Goal: Task Accomplishment & Management: Complete application form

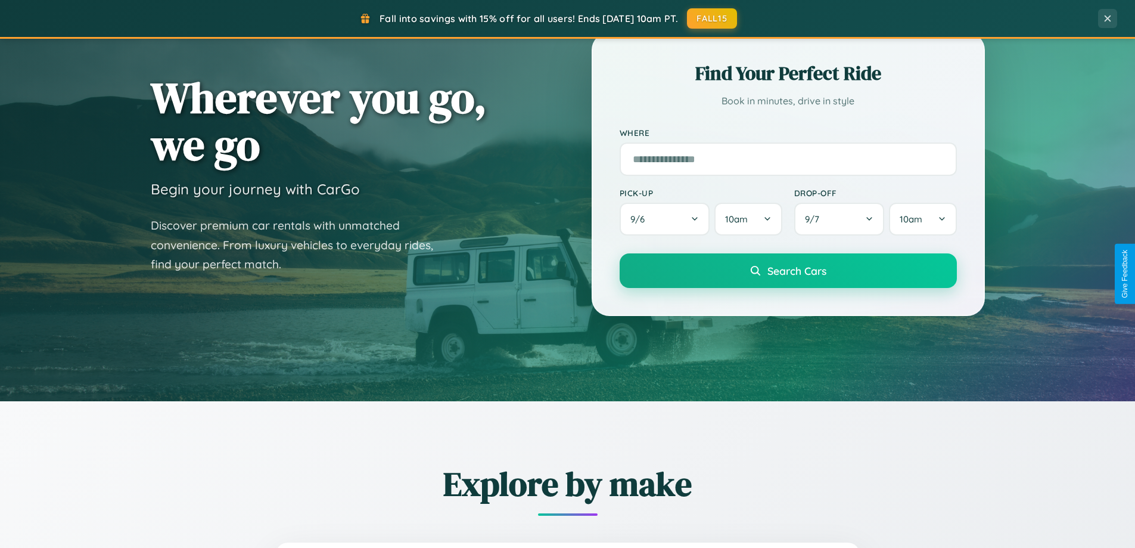
scroll to position [820, 0]
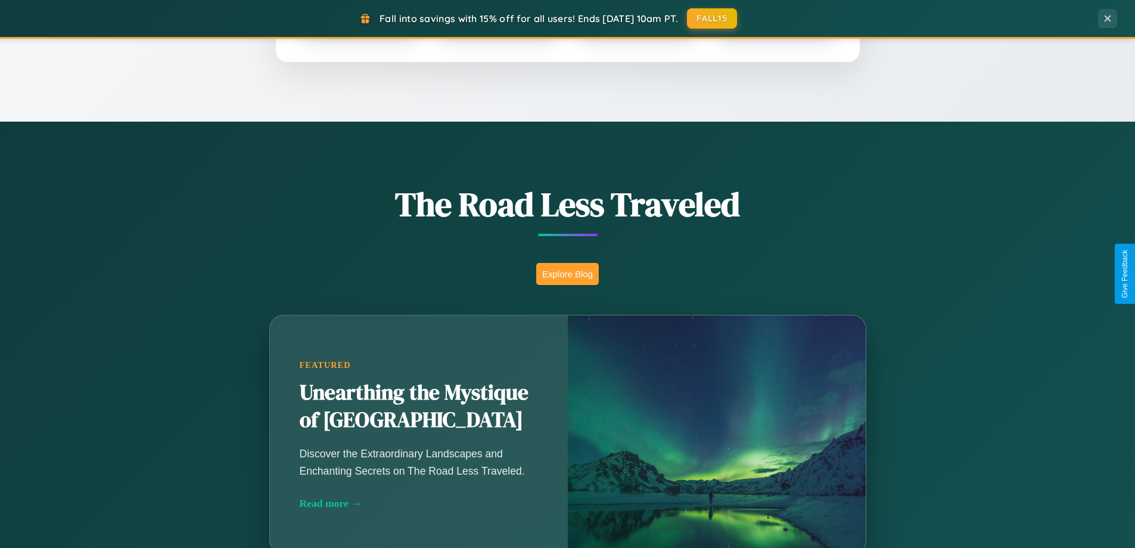
click at [567, 274] on button "Explore Blog" at bounding box center [567, 274] width 63 height 22
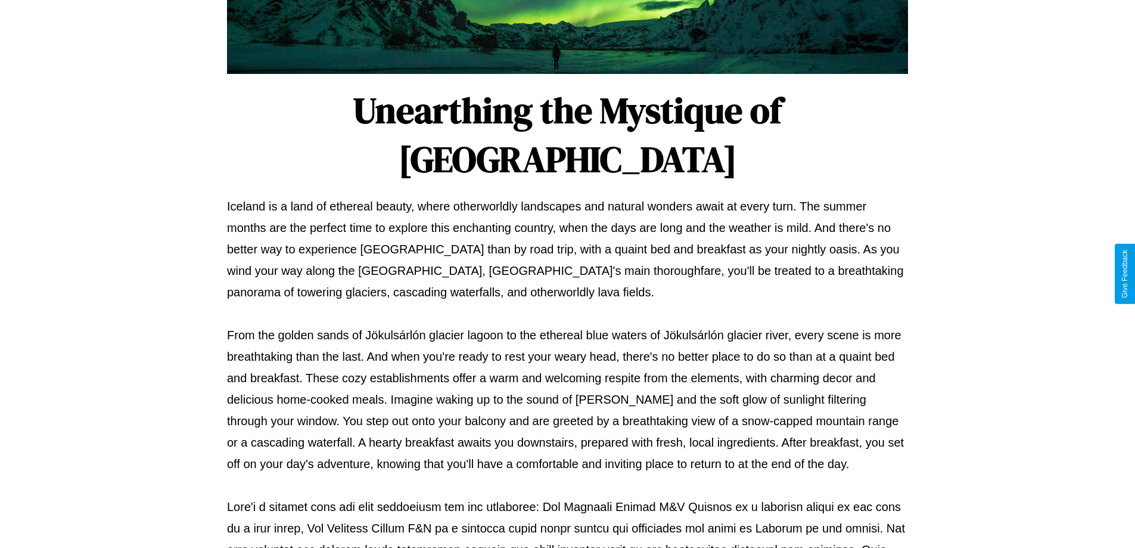
scroll to position [386, 0]
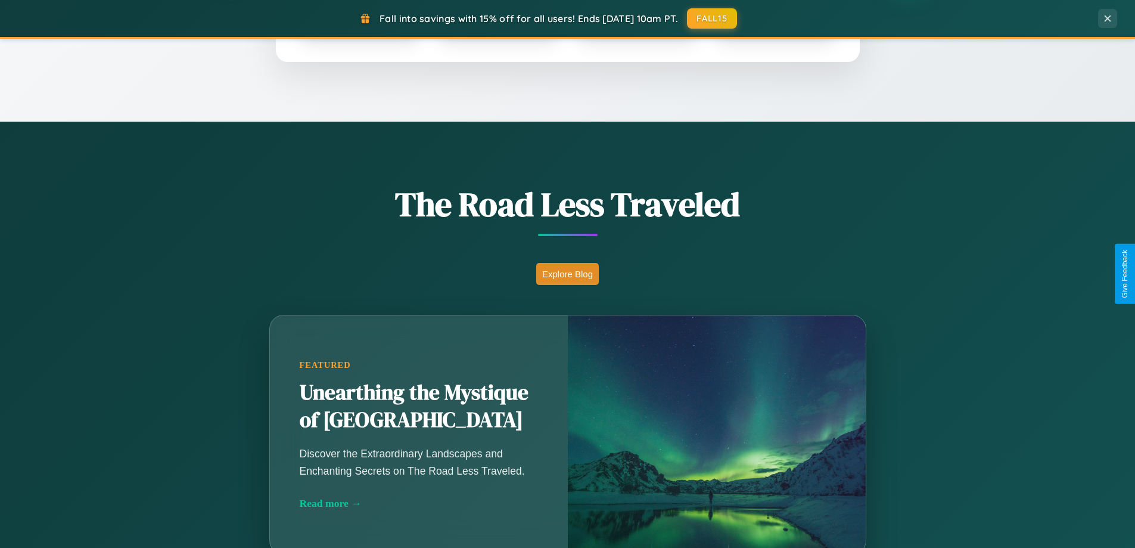
scroll to position [257, 0]
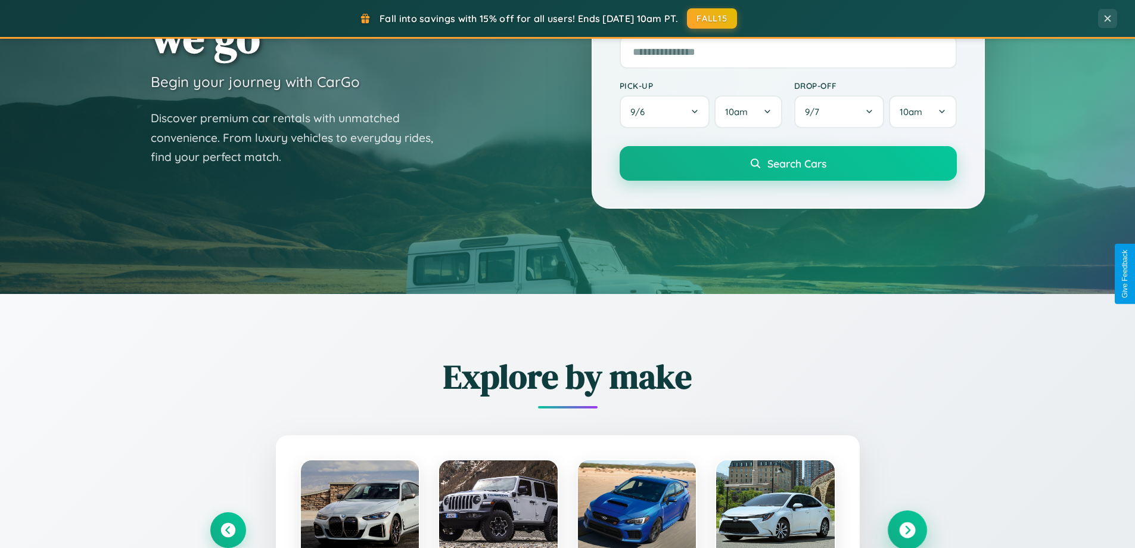
click at [907, 530] on icon at bounding box center [907, 530] width 16 height 16
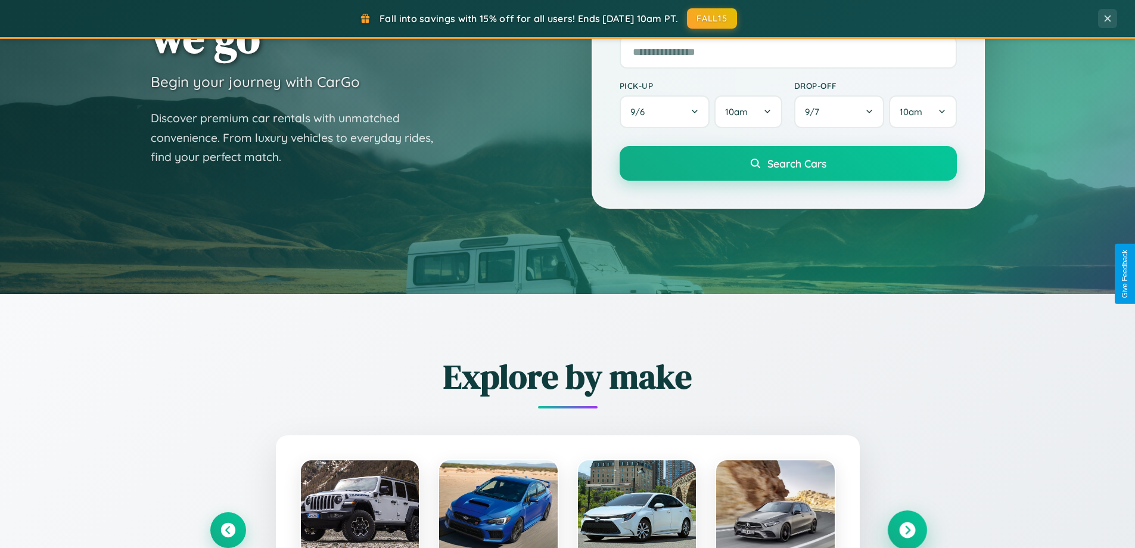
scroll to position [2293, 0]
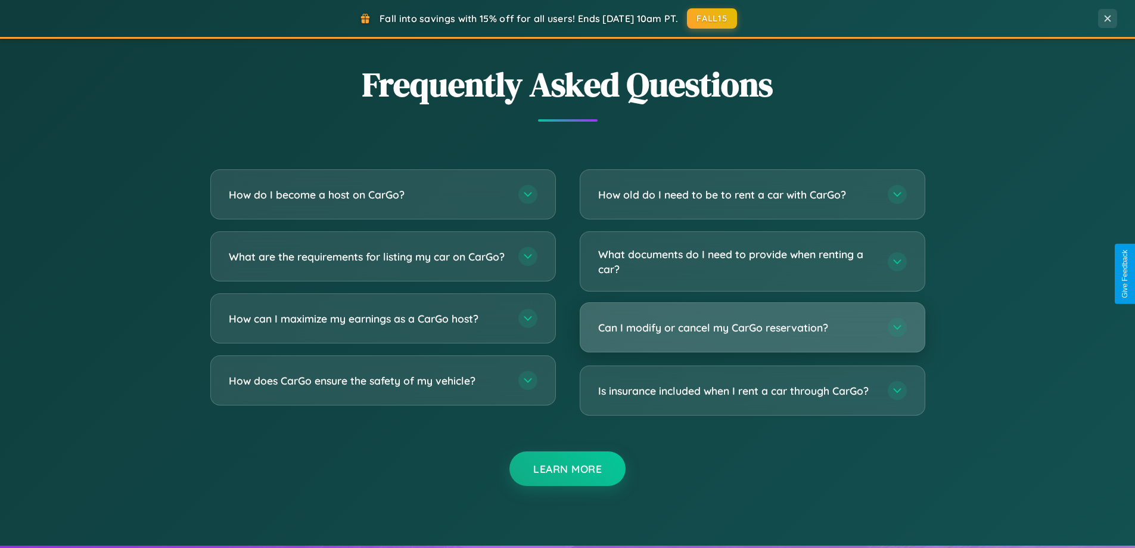
click at [752, 327] on h3 "Can I modify or cancel my CarGo reservation?" at bounding box center [737, 327] width 278 height 15
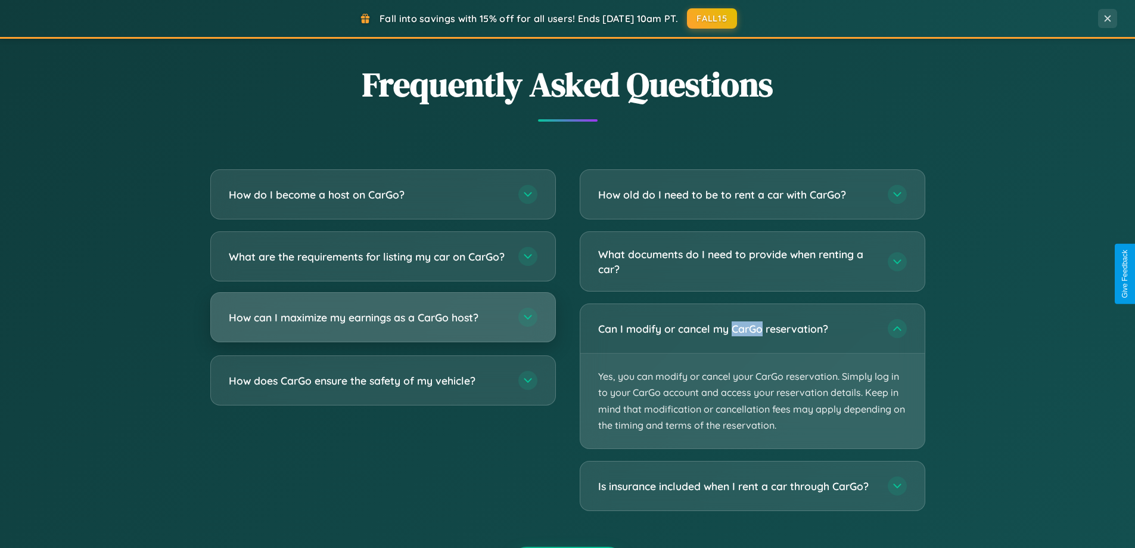
click at [383, 325] on h3 "How can I maximize my earnings as a CarGo host?" at bounding box center [368, 317] width 278 height 15
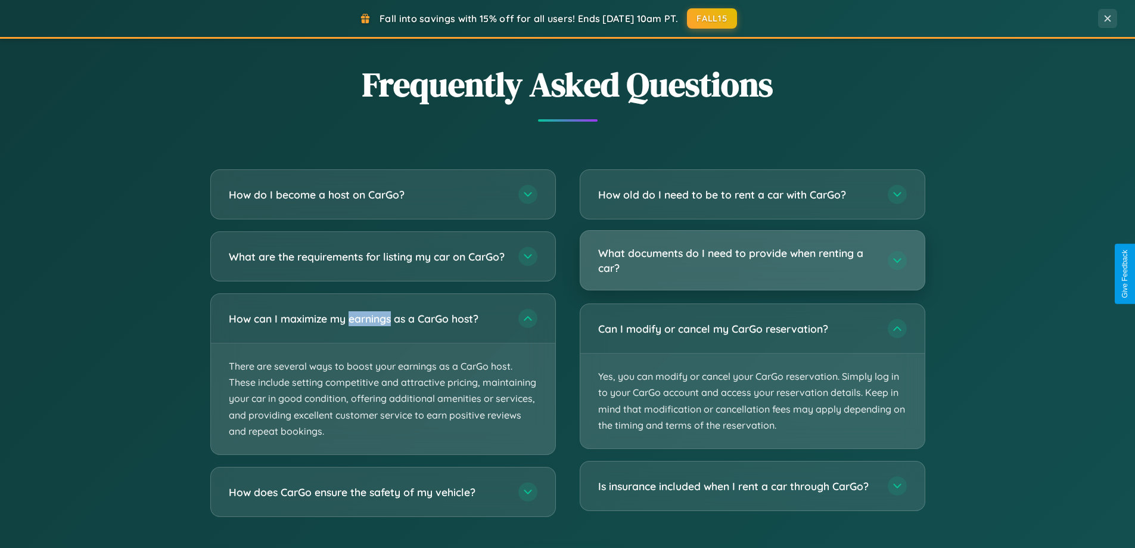
click at [752, 260] on h3 "What documents do I need to provide when renting a car?" at bounding box center [737, 260] width 278 height 29
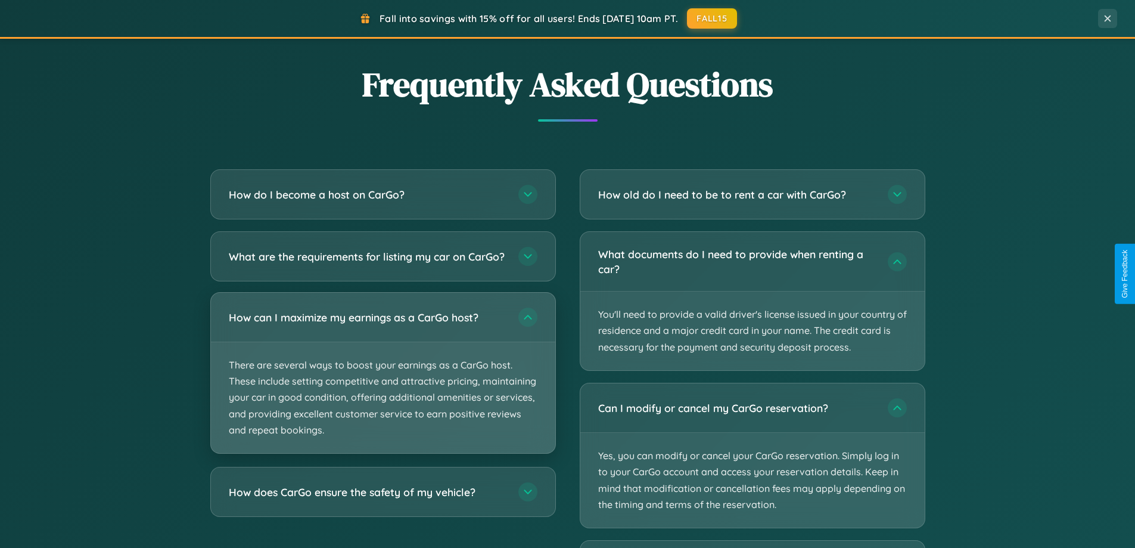
click at [383, 384] on p "There are several ways to boost your earnings as a CarGo host. These include se…" at bounding box center [383, 397] width 344 height 111
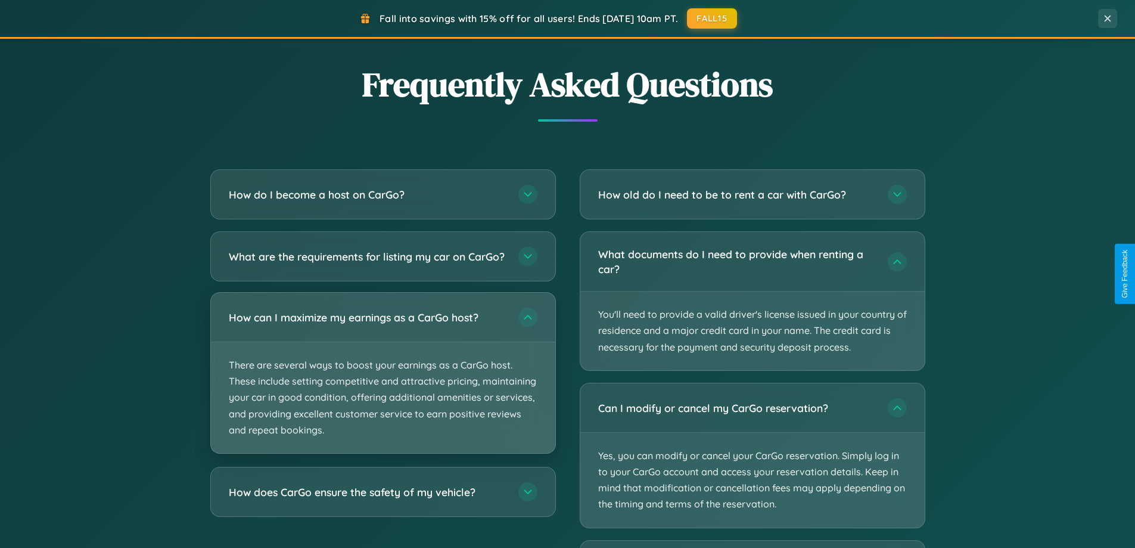
click at [383, 383] on p "There are several ways to boost your earnings as a CarGo host. These include se…" at bounding box center [383, 397] width 344 height 111
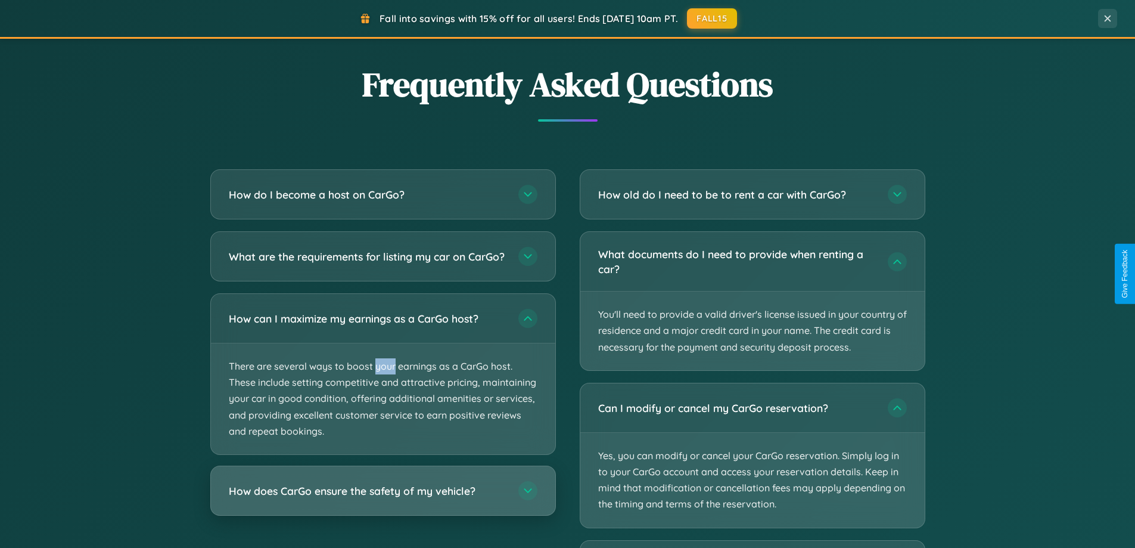
click at [383, 498] on h3 "How does CarGo ensure the safety of my vehicle?" at bounding box center [368, 490] width 278 height 15
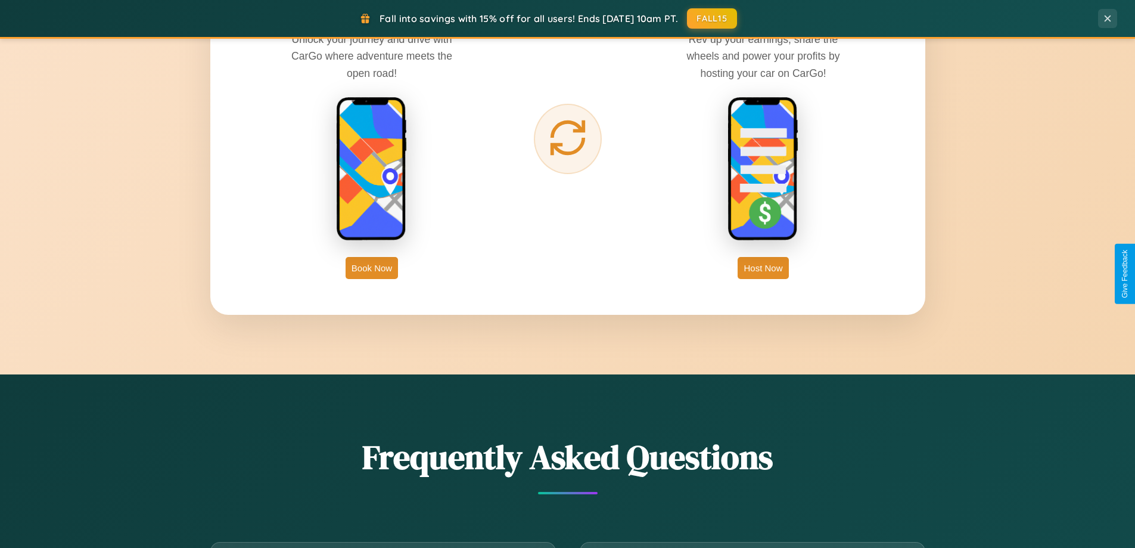
scroll to position [1915, 0]
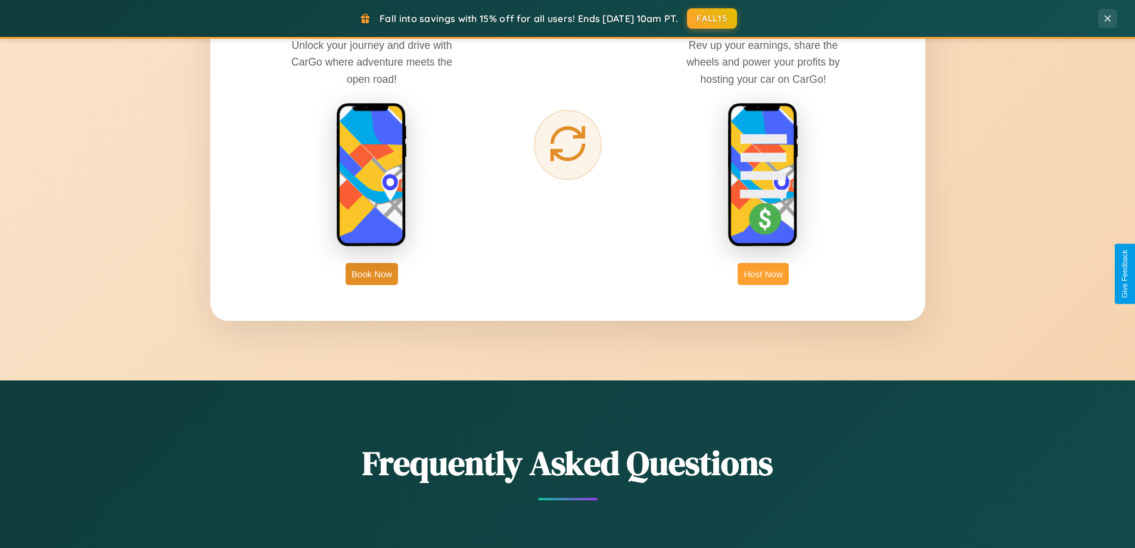
click at [763, 274] on button "Host Now" at bounding box center [763, 274] width 51 height 22
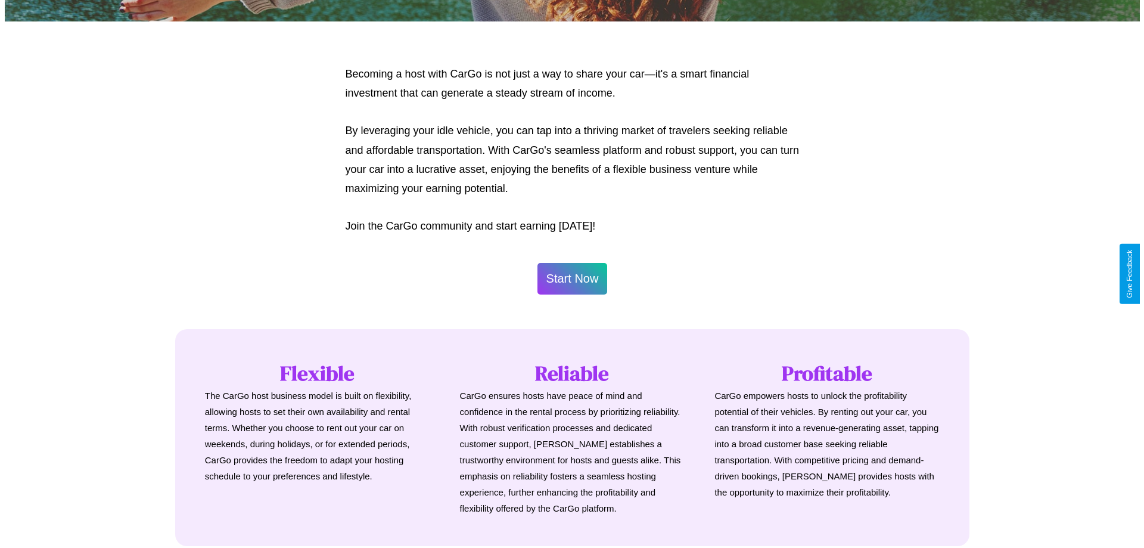
scroll to position [576, 0]
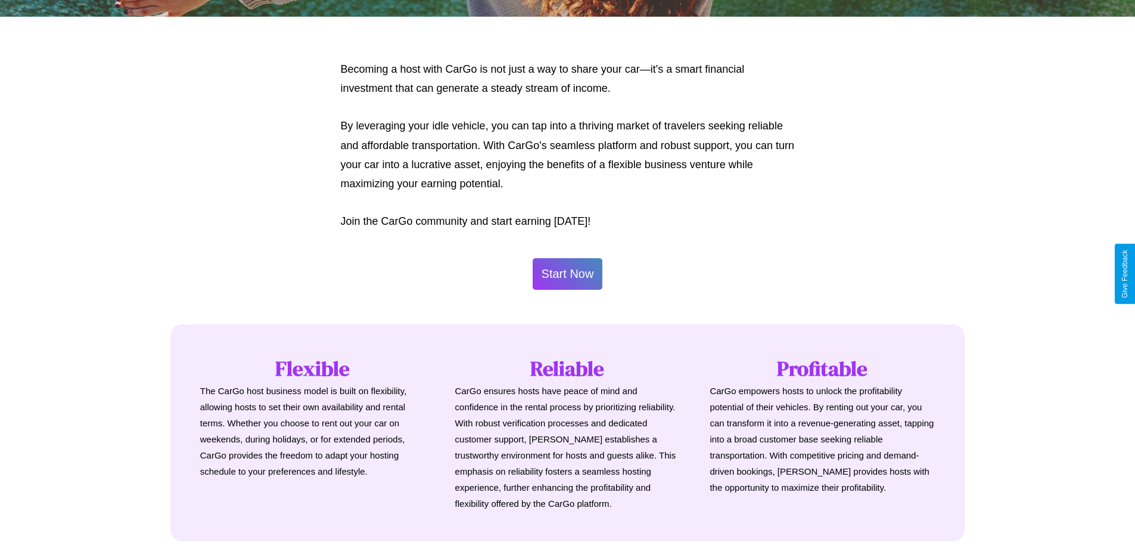
click at [567, 274] on button "Start Now" at bounding box center [568, 274] width 70 height 32
